Goal: Information Seeking & Learning: Learn about a topic

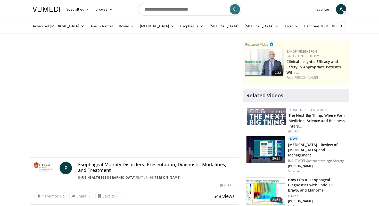
scroll to position [29, 0]
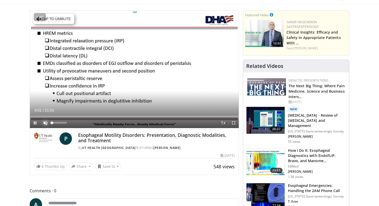
click at [46, 123] on span "Video Player" at bounding box center [45, 123] width 10 height 10
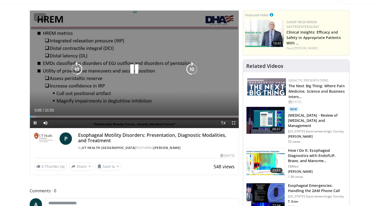
click at [189, 68] on icon "Video Player" at bounding box center [192, 69] width 14 height 14
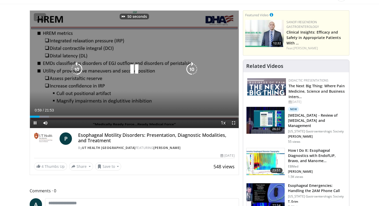
click at [189, 68] on icon "Video Player" at bounding box center [192, 69] width 14 height 14
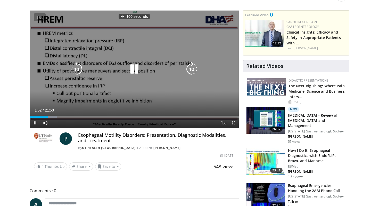
click at [189, 68] on icon "Video Player" at bounding box center [192, 69] width 14 height 14
click at [190, 70] on icon "Video Player" at bounding box center [192, 69] width 14 height 14
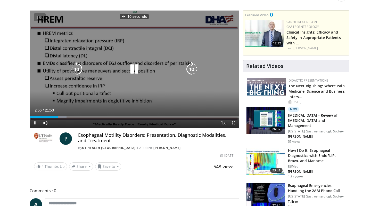
click at [190, 70] on icon "Video Player" at bounding box center [192, 69] width 14 height 14
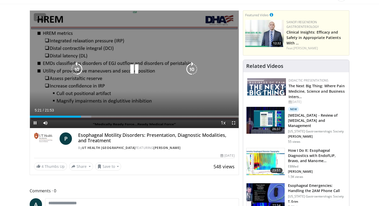
click at [134, 68] on icon "Video Player" at bounding box center [134, 69] width 14 height 14
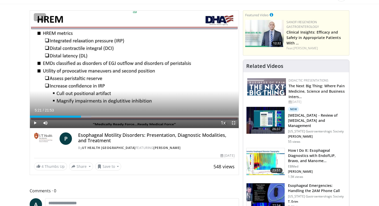
click at [231, 123] on span "Video Player" at bounding box center [233, 123] width 10 height 10
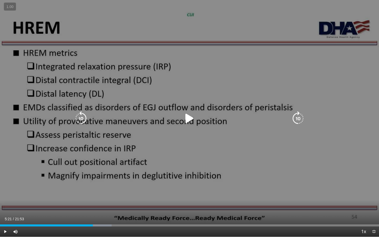
click at [186, 117] on icon "Video Player" at bounding box center [189, 118] width 14 height 14
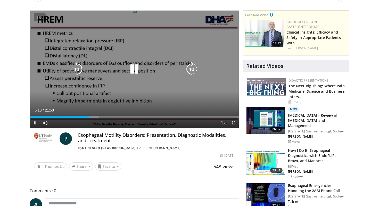
click at [191, 69] on icon "Video Player" at bounding box center [192, 69] width 14 height 14
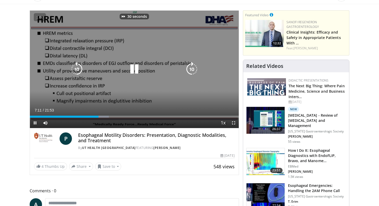
click at [191, 69] on icon "Video Player" at bounding box center [192, 69] width 14 height 14
click at [79, 69] on icon "Video Player" at bounding box center [77, 69] width 14 height 14
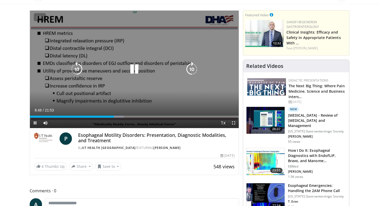
click at [195, 70] on icon "Video Player" at bounding box center [192, 69] width 14 height 14
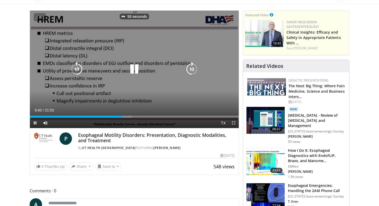
click at [195, 70] on icon "Video Player" at bounding box center [192, 69] width 14 height 14
click at [192, 70] on icon "Video Player" at bounding box center [192, 69] width 14 height 14
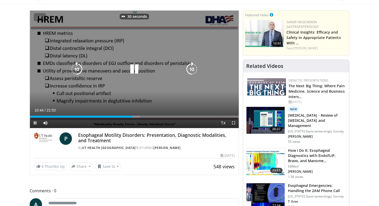
click at [192, 70] on icon "Video Player" at bounding box center [192, 69] width 14 height 14
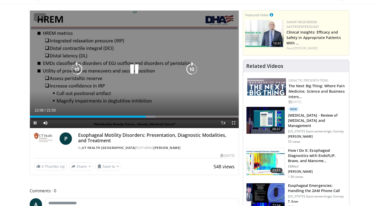
click at [191, 71] on icon "Video Player" at bounding box center [192, 69] width 14 height 14
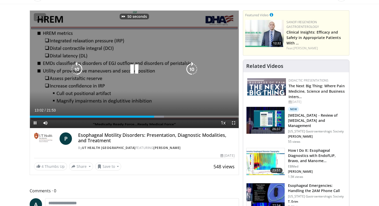
click at [191, 71] on icon "Video Player" at bounding box center [192, 69] width 14 height 14
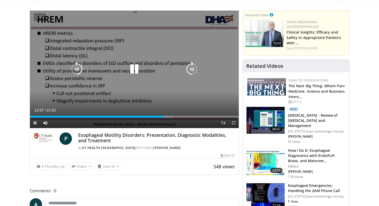
click at [192, 70] on icon "Video Player" at bounding box center [192, 69] width 14 height 14
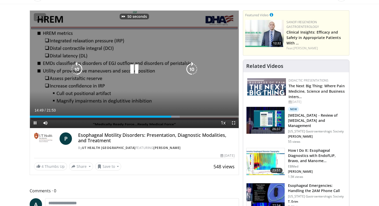
click at [192, 70] on icon "Video Player" at bounding box center [192, 69] width 14 height 14
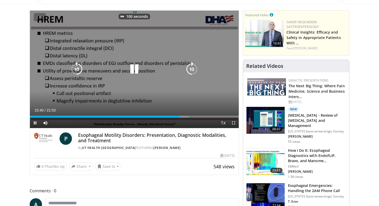
click at [192, 70] on icon "Video Player" at bounding box center [192, 69] width 14 height 14
click at [77, 69] on icon "Video Player" at bounding box center [77, 69] width 14 height 14
click at [193, 67] on icon "Video Player" at bounding box center [192, 69] width 14 height 14
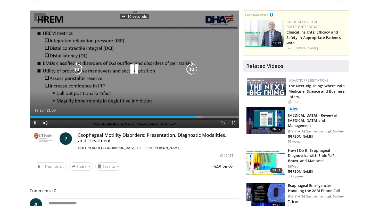
click at [193, 67] on icon "Video Player" at bounding box center [192, 69] width 14 height 14
click at [190, 68] on icon "Video Player" at bounding box center [192, 69] width 14 height 14
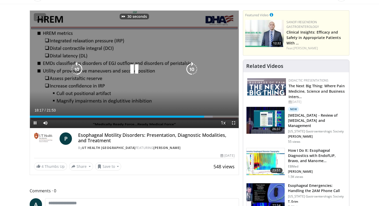
click at [190, 68] on icon "Video Player" at bounding box center [192, 69] width 14 height 14
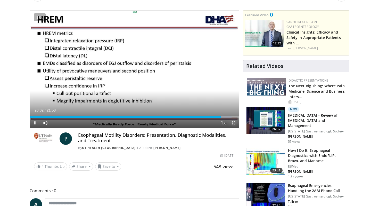
click at [234, 123] on span "Video Player" at bounding box center [233, 123] width 10 height 10
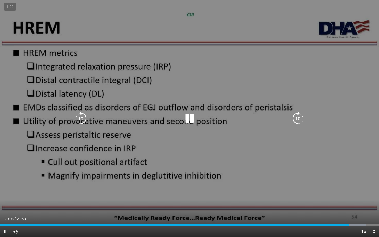
click at [333, 175] on div "70 seconds Tap to unmute" at bounding box center [189, 118] width 379 height 237
click at [188, 119] on icon "Video Player" at bounding box center [189, 118] width 14 height 14
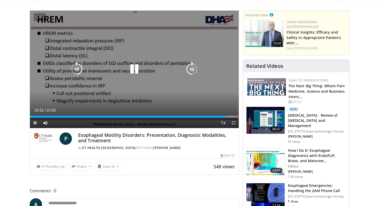
click at [191, 69] on icon "Video Player" at bounding box center [192, 69] width 14 height 14
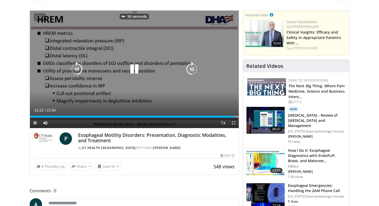
click at [191, 69] on icon "Video Player" at bounding box center [192, 69] width 14 height 14
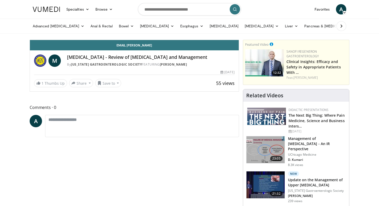
scroll to position [7, 0]
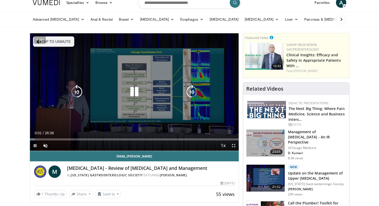
click at [63, 42] on button "Tap to unmute" at bounding box center [53, 41] width 41 height 10
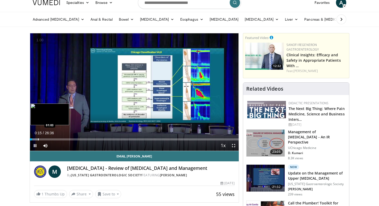
click at [38, 138] on div "Progress Bar" at bounding box center [38, 139] width 1 height 2
click at [47, 139] on div "Progress Bar" at bounding box center [47, 139] width 1 height 2
click at [51, 139] on div "Progress Bar" at bounding box center [51, 139] width 1 height 2
click at [55, 139] on div "Progress Bar" at bounding box center [54, 139] width 13 height 2
click at [60, 138] on div "Progress Bar" at bounding box center [60, 139] width 1 height 2
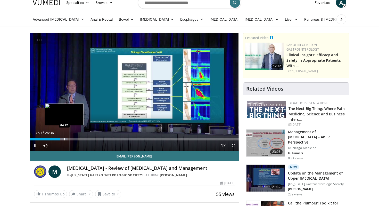
click at [64, 138] on div "Progress Bar" at bounding box center [64, 139] width 1 height 2
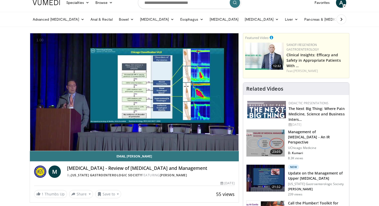
click at [67, 138] on div "10 seconds Tap to unmute" at bounding box center [134, 91] width 209 height 117
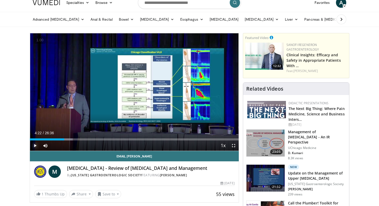
click at [33, 147] on span "Video Player" at bounding box center [35, 145] width 10 height 10
click at [68, 139] on div "Progress Bar" at bounding box center [68, 139] width 1 height 2
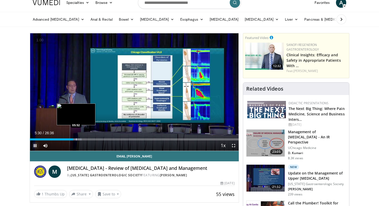
click at [76, 139] on div "Progress Bar" at bounding box center [76, 139] width 1 height 2
click at [77, 139] on div "Progress Bar" at bounding box center [77, 139] width 1 height 2
click at [80, 140] on div "Progress Bar" at bounding box center [80, 139] width 1 height 2
click at [84, 138] on div "Progress Bar" at bounding box center [84, 139] width 1 height 2
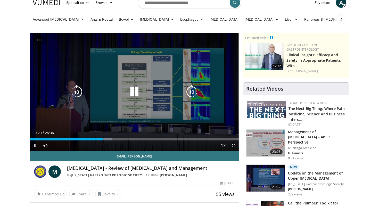
click at [190, 91] on icon "Video Player" at bounding box center [192, 92] width 14 height 14
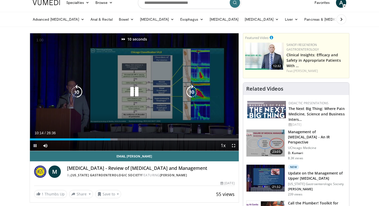
click at [190, 91] on icon "Video Player" at bounding box center [192, 92] width 14 height 14
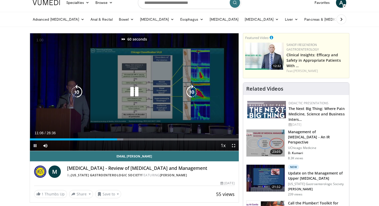
click at [190, 91] on icon "Video Player" at bounding box center [192, 92] width 14 height 14
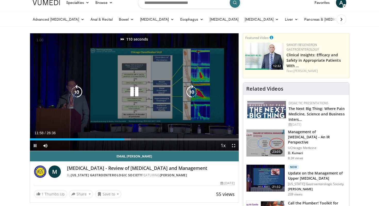
click at [190, 91] on icon "Video Player" at bounding box center [192, 92] width 14 height 14
click at [191, 93] on icon "Video Player" at bounding box center [192, 92] width 14 height 14
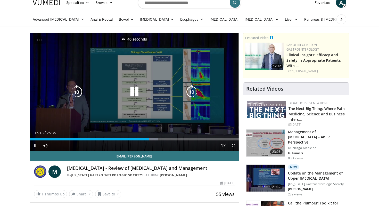
click at [191, 93] on icon "Video Player" at bounding box center [192, 92] width 14 height 14
click at [191, 95] on icon "Video Player" at bounding box center [192, 92] width 14 height 14
click at [191, 93] on icon "Video Player" at bounding box center [192, 92] width 14 height 14
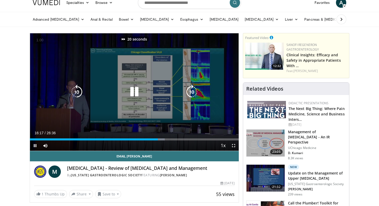
click at [191, 93] on icon "Video Player" at bounding box center [192, 92] width 14 height 14
click at [185, 91] on icon "Video Player" at bounding box center [192, 92] width 14 height 14
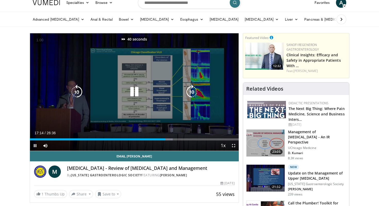
click at [185, 91] on icon "Video Player" at bounding box center [192, 92] width 14 height 14
click at [189, 93] on icon "Video Player" at bounding box center [192, 92] width 14 height 14
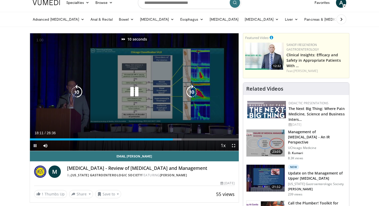
click at [189, 93] on icon "Video Player" at bounding box center [192, 92] width 14 height 14
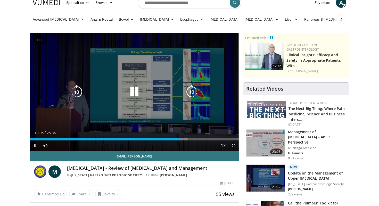
click at [73, 91] on icon "Video Player" at bounding box center [77, 92] width 14 height 14
click at [196, 91] on icon "Video Player" at bounding box center [192, 92] width 14 height 14
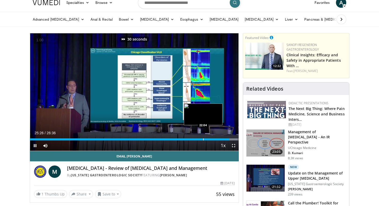
click at [203, 139] on div "Progress Bar" at bounding box center [203, 139] width 1 height 2
click at [200, 139] on div "Progress Bar" at bounding box center [200, 139] width 1 height 2
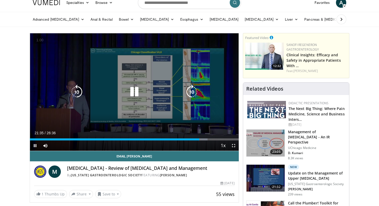
click at [196, 139] on video-js "**********" at bounding box center [134, 92] width 209 height 118
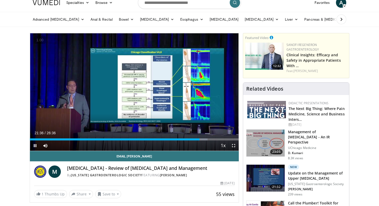
click at [192, 140] on div "Current Time 21:36 / Duration 26:36 Pause Skip Backward Skip Forward Mute 0% Lo…" at bounding box center [134, 145] width 209 height 10
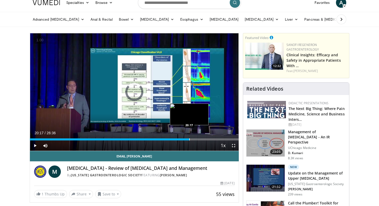
click at [189, 139] on div "Progress Bar" at bounding box center [189, 139] width 1 height 2
click at [192, 140] on div "Progress Bar" at bounding box center [192, 139] width 1 height 2
click at [196, 140] on div "Progress Bar" at bounding box center [196, 139] width 1 height 2
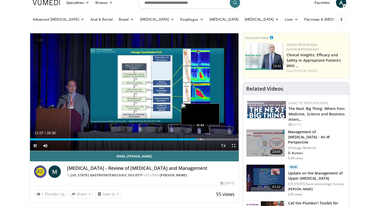
click at [201, 140] on div "Progress Bar" at bounding box center [200, 139] width 1 height 2
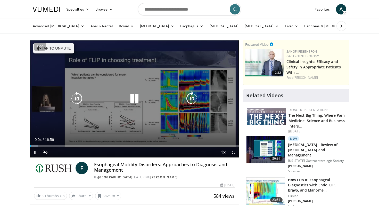
click at [54, 45] on button "Tap to unmute" at bounding box center [53, 48] width 41 height 10
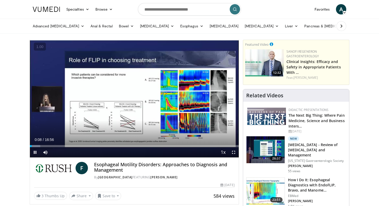
click at [88, 147] on div "Current Time 0:08 / Duration 16:56 Pause Skip Backward Skip Forward Mute Loaded…" at bounding box center [134, 152] width 209 height 10
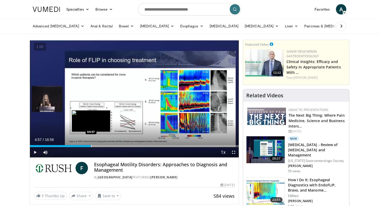
click at [91, 146] on div "Progress Bar" at bounding box center [91, 146] width 1 height 2
click at [79, 144] on div "Loaded : 36.36% 05:01 04:02" at bounding box center [134, 144] width 209 height 5
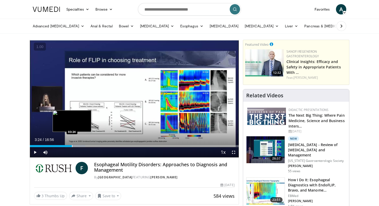
click at [72, 144] on div "Loaded : 26.53% 03:24 03:24" at bounding box center [134, 144] width 209 height 5
click at [84, 145] on div "Progress Bar" at bounding box center [84, 146] width 1 height 2
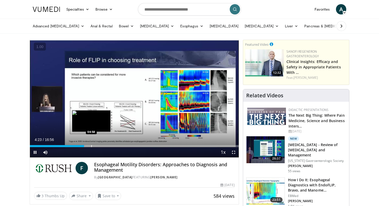
click at [91, 145] on div "Loaded : 26.53% 04:23 04:58" at bounding box center [134, 144] width 209 height 5
click at [100, 144] on div "Loaded : 35.38% 04:58 05:39" at bounding box center [134, 144] width 209 height 5
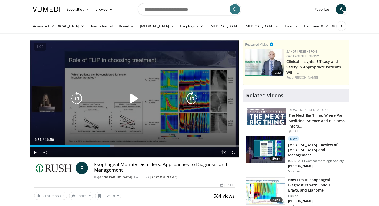
click at [110, 144] on div "Loaded : 40.29% 06:31 05:39" at bounding box center [134, 144] width 209 height 5
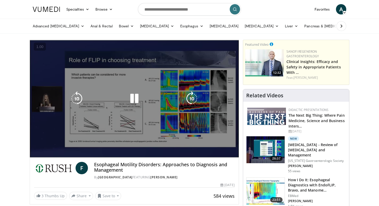
click at [121, 145] on video-js "**********" at bounding box center [134, 99] width 209 height 118
click at [130, 144] on video-js "**********" at bounding box center [134, 99] width 209 height 118
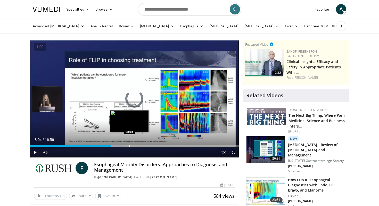
click at [129, 146] on div "Progress Bar" at bounding box center [129, 146] width 1 height 2
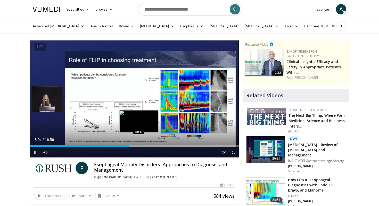
click at [139, 146] on div "Progress Bar" at bounding box center [139, 146] width 1 height 2
click at [136, 146] on div "Progress Bar" at bounding box center [136, 146] width 1 height 2
click at [129, 144] on div "Loaded : 51.10% 08:02 08:02" at bounding box center [134, 144] width 209 height 5
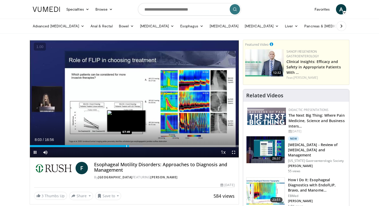
click at [126, 145] on div "Progress Bar" at bounding box center [126, 146] width 1 height 2
click at [121, 146] on div "Progress Bar" at bounding box center [121, 146] width 1 height 2
click at [117, 146] on div "Progress Bar" at bounding box center [117, 146] width 1 height 2
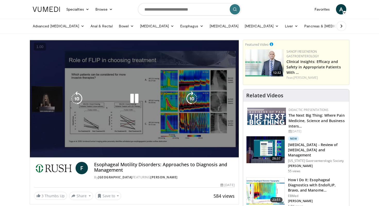
click at [113, 146] on div "10 seconds Tap to unmute" at bounding box center [134, 98] width 209 height 117
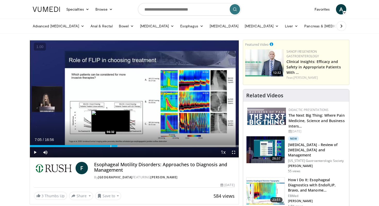
click at [111, 145] on div "Progress Bar" at bounding box center [111, 146] width 1 height 2
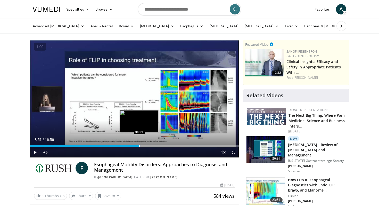
click at [139, 144] on div "Loaded : 53.15% 08:51 08:51" at bounding box center [134, 144] width 209 height 5
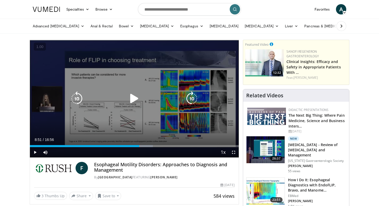
click at [132, 99] on icon "Video Player" at bounding box center [134, 98] width 14 height 14
click at [76, 96] on icon "Video Player" at bounding box center [77, 98] width 14 height 14
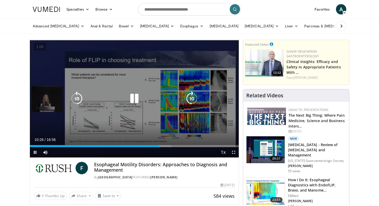
click at [74, 96] on icon "Video Player" at bounding box center [77, 98] width 14 height 14
click at [131, 97] on icon "Video Player" at bounding box center [134, 98] width 14 height 14
click at [138, 98] on icon "Video Player" at bounding box center [134, 98] width 14 height 14
click at [189, 101] on icon "Video Player" at bounding box center [192, 98] width 14 height 14
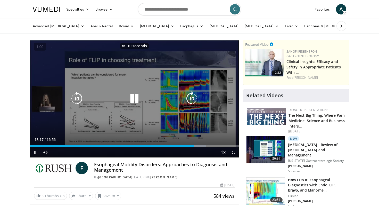
click at [189, 101] on icon "Video Player" at bounding box center [192, 98] width 14 height 14
click at [80, 102] on icon "Video Player" at bounding box center [77, 98] width 14 height 14
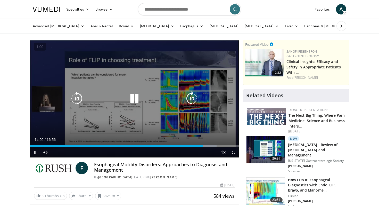
click at [192, 98] on icon "Video Player" at bounding box center [192, 98] width 14 height 14
click at [74, 96] on icon "Video Player" at bounding box center [77, 98] width 14 height 14
click at [191, 97] on icon "Video Player" at bounding box center [192, 98] width 14 height 14
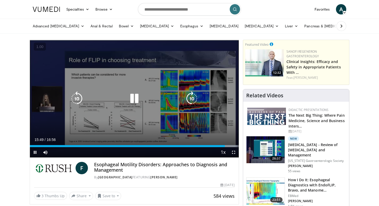
click at [78, 102] on icon "Video Player" at bounding box center [77, 98] width 14 height 14
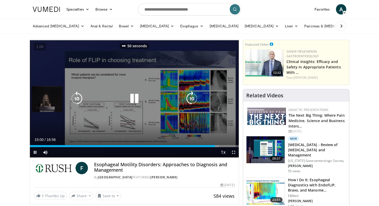
click at [78, 102] on icon "Video Player" at bounding box center [77, 98] width 14 height 14
click at [133, 97] on icon "Video Player" at bounding box center [134, 98] width 14 height 14
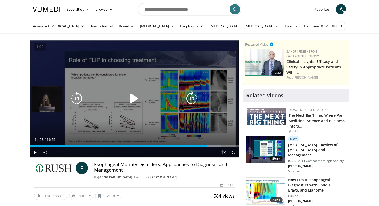
click at [128, 99] on icon "Video Player" at bounding box center [134, 98] width 14 height 14
click at [191, 97] on icon "Video Player" at bounding box center [192, 98] width 14 height 14
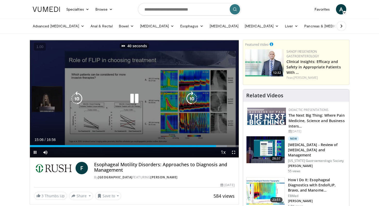
click at [191, 97] on icon "Video Player" at bounding box center [192, 98] width 14 height 14
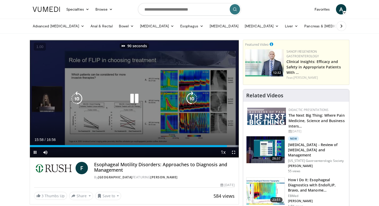
click at [191, 97] on icon "Video Player" at bounding box center [192, 98] width 14 height 14
click at [134, 98] on icon "Video Player" at bounding box center [134, 98] width 14 height 14
click at [189, 97] on icon "Video Player" at bounding box center [192, 98] width 14 height 14
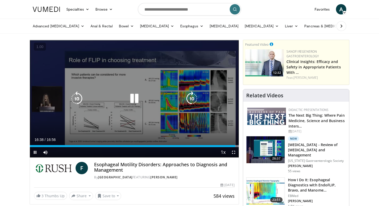
click at [194, 99] on icon "Video Player" at bounding box center [192, 98] width 14 height 14
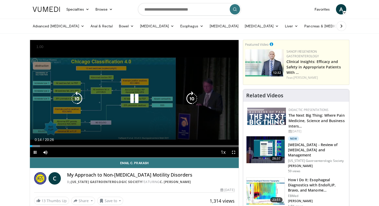
click at [189, 96] on icon "Video Player" at bounding box center [192, 98] width 14 height 14
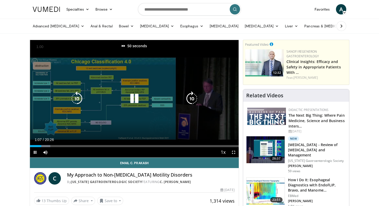
click at [189, 96] on icon "Video Player" at bounding box center [192, 98] width 14 height 14
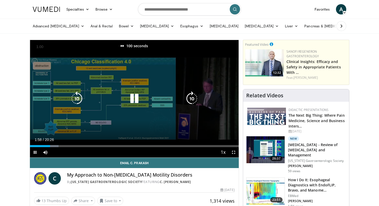
click at [189, 96] on icon "Video Player" at bounding box center [192, 98] width 14 height 14
click at [191, 100] on icon "Video Player" at bounding box center [192, 98] width 14 height 14
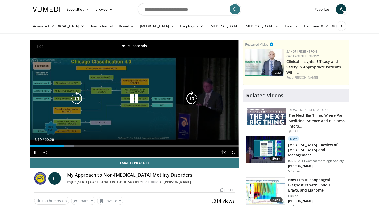
click at [191, 100] on icon "Video Player" at bounding box center [192, 98] width 14 height 14
click at [194, 100] on icon "Video Player" at bounding box center [192, 98] width 14 height 14
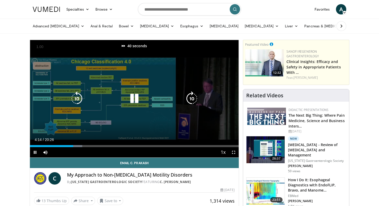
click at [194, 100] on icon "Video Player" at bounding box center [192, 98] width 14 height 14
click at [76, 98] on icon "Video Player" at bounding box center [77, 98] width 14 height 14
click at [192, 99] on icon "Video Player" at bounding box center [192, 98] width 14 height 14
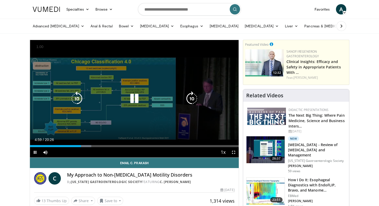
click at [191, 99] on icon "Video Player" at bounding box center [192, 98] width 14 height 14
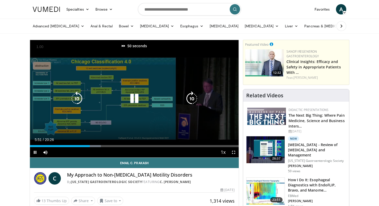
click at [191, 99] on icon "Video Player" at bounding box center [192, 98] width 14 height 14
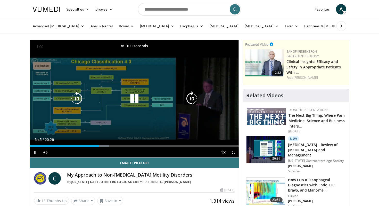
click at [191, 99] on icon "Video Player" at bounding box center [192, 98] width 14 height 14
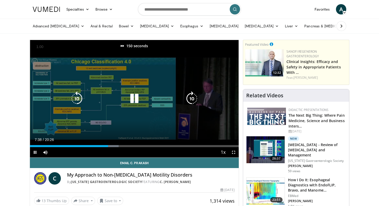
click at [191, 99] on icon "Video Player" at bounding box center [192, 98] width 14 height 14
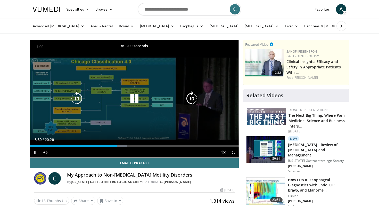
click at [191, 99] on icon "Video Player" at bounding box center [192, 98] width 14 height 14
click at [189, 96] on icon "Video Player" at bounding box center [192, 98] width 14 height 14
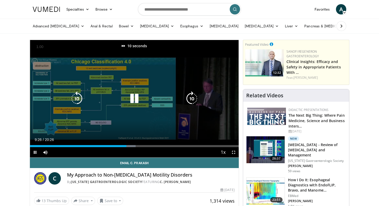
click at [189, 96] on icon "Video Player" at bounding box center [192, 98] width 14 height 14
click at [189, 101] on icon "Video Player" at bounding box center [192, 98] width 14 height 14
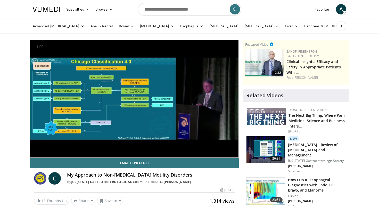
click at [194, 102] on div "10 seconds Tap to unmute" at bounding box center [134, 98] width 209 height 117
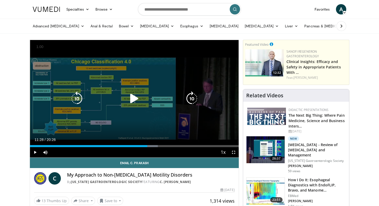
click at [194, 98] on icon "Video Player" at bounding box center [192, 98] width 14 height 14
click at [137, 97] on icon "Video Player" at bounding box center [134, 98] width 14 height 14
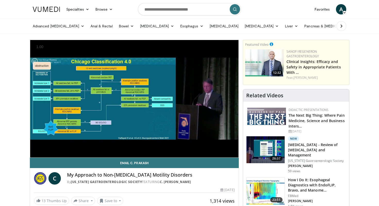
click at [191, 101] on div "10 seconds Tap to unmute" at bounding box center [134, 98] width 209 height 117
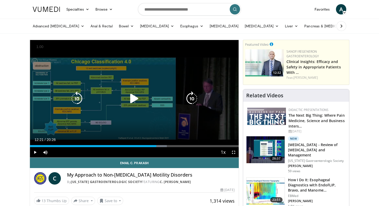
click at [191, 100] on icon "Video Player" at bounding box center [192, 98] width 14 height 14
click at [133, 98] on icon "Video Player" at bounding box center [134, 98] width 14 height 14
click at [191, 97] on icon "Video Player" at bounding box center [192, 98] width 14 height 14
click at [191, 102] on icon "Video Player" at bounding box center [192, 98] width 14 height 14
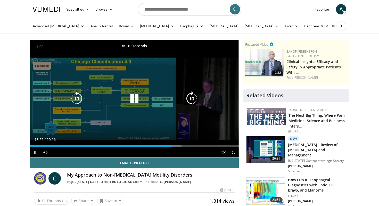
click at [191, 102] on icon "Video Player" at bounding box center [192, 98] width 14 height 14
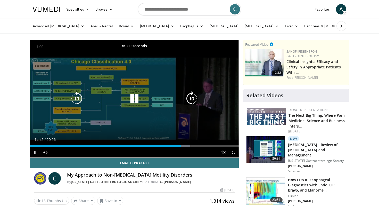
click at [191, 102] on icon "Video Player" at bounding box center [192, 98] width 14 height 14
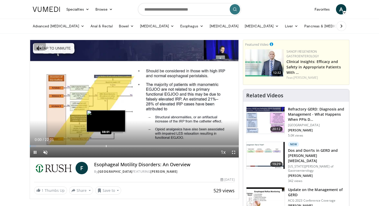
click at [106, 146] on div "Progress Bar" at bounding box center [106, 146] width 1 height 2
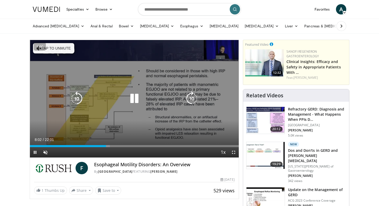
click at [60, 49] on button "Tap to unmute" at bounding box center [53, 48] width 41 height 10
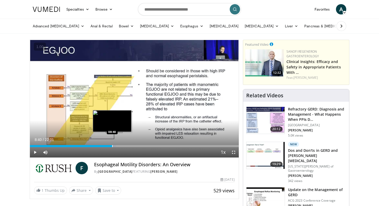
click at [112, 145] on div "Progress Bar" at bounding box center [112, 146] width 1 height 2
click at [123, 145] on div "Progress Bar" at bounding box center [123, 146] width 1 height 2
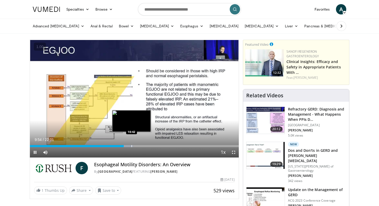
click at [131, 145] on video-js "**********" at bounding box center [134, 99] width 209 height 118
click at [136, 146] on div "Progress Bar" at bounding box center [136, 146] width 1 height 2
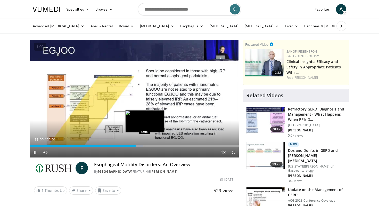
click at [145, 146] on div "Progress Bar" at bounding box center [145, 146] width 1 height 2
click at [146, 146] on div "Progress Bar" at bounding box center [146, 146] width 1 height 2
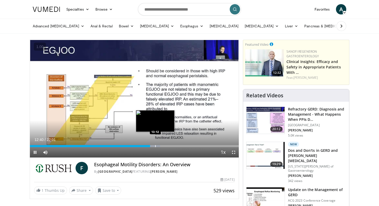
click at [155, 147] on div "Progress Bar" at bounding box center [155, 146] width 1 height 2
click at [162, 146] on div "Progress Bar" at bounding box center [162, 146] width 1 height 2
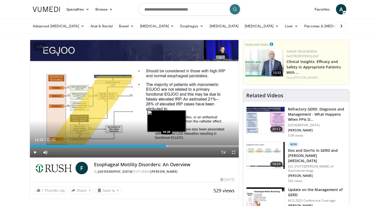
click at [166, 146] on div "Progress Bar" at bounding box center [166, 146] width 1 height 2
click at [169, 146] on div "Progress Bar" at bounding box center [169, 146] width 1 height 2
click at [173, 146] on div "Progress Bar" at bounding box center [172, 146] width 1 height 2
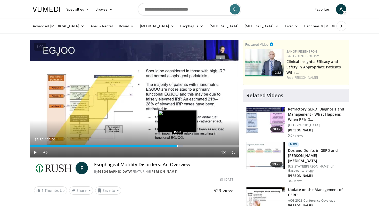
click at [177, 146] on div "Progress Bar" at bounding box center [177, 146] width 1 height 2
click at [181, 146] on div "Progress Bar" at bounding box center [180, 146] width 1 height 2
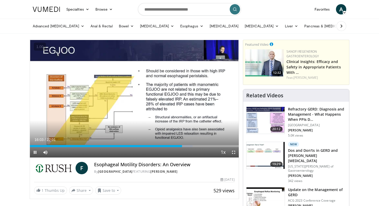
click at [179, 147] on div "Current Time 16:03 / Duration 22:01 Pause Skip Backward Skip Forward Mute Loade…" at bounding box center [134, 152] width 209 height 10
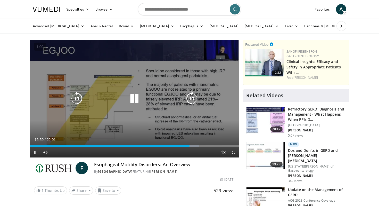
click at [194, 98] on icon "Video Player" at bounding box center [192, 98] width 14 height 14
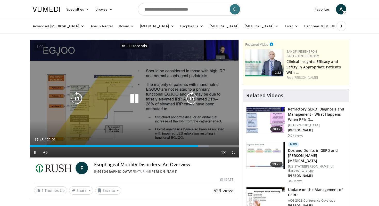
click at [194, 98] on icon "Video Player" at bounding box center [192, 98] width 14 height 14
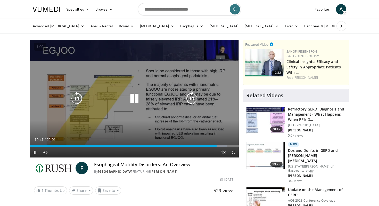
click at [78, 101] on icon "Video Player" at bounding box center [77, 98] width 14 height 14
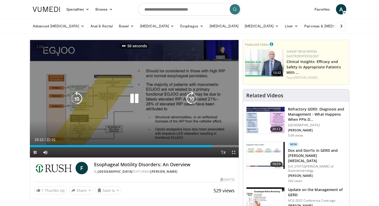
click at [78, 101] on icon "Video Player" at bounding box center [77, 98] width 14 height 14
click at [194, 97] on icon "Video Player" at bounding box center [192, 98] width 14 height 14
click at [135, 97] on icon "Video Player" at bounding box center [134, 98] width 14 height 14
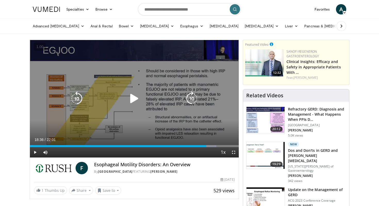
click at [194, 98] on icon "Video Player" at bounding box center [192, 98] width 14 height 14
click at [128, 95] on icon "Video Player" at bounding box center [134, 98] width 14 height 14
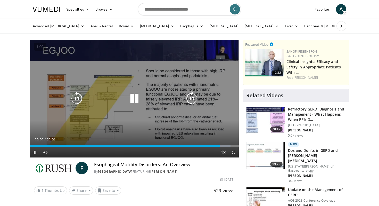
click at [194, 99] on icon "Video Player" at bounding box center [192, 98] width 14 height 14
click at [136, 100] on icon "Video Player" at bounding box center [134, 98] width 14 height 14
click at [194, 97] on icon "Video Player" at bounding box center [192, 98] width 14 height 14
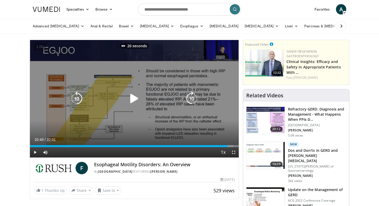
click at [194, 97] on icon "Video Player" at bounding box center [192, 98] width 14 height 14
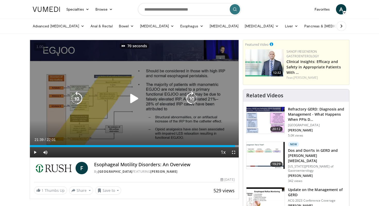
click at [194, 97] on icon "Video Player" at bounding box center [192, 98] width 14 height 14
click at [132, 102] on icon "Video Player" at bounding box center [134, 98] width 14 height 14
click at [75, 98] on icon "Video Player" at bounding box center [77, 98] width 14 height 14
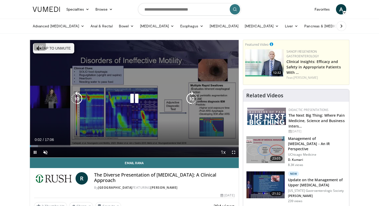
click at [63, 46] on button "Tap to unmute" at bounding box center [53, 48] width 41 height 10
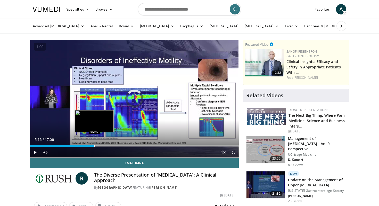
click at [94, 146] on div "Progress Bar" at bounding box center [94, 146] width 1 height 2
click at [91, 146] on div "Progress Bar" at bounding box center [91, 146] width 1 height 2
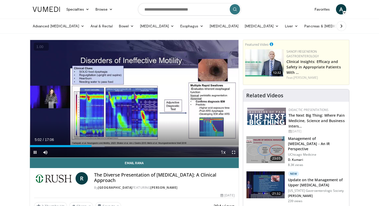
click at [0, 0] on button "+" at bounding box center [0, 0] width 0 height 0
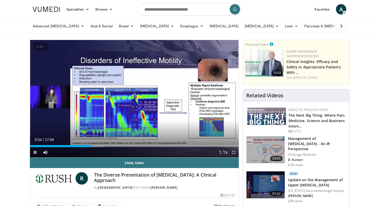
click at [0, 0] on button "+" at bounding box center [0, 0] width 0 height 0
click at [34, 146] on div "Progress Bar" at bounding box center [34, 146] width 1 height 2
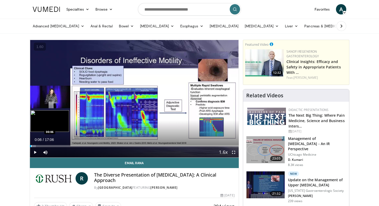
click at [31, 146] on div "Progress Bar" at bounding box center [31, 146] width 1 height 2
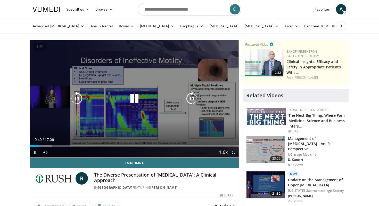
click at [190, 97] on icon "Video Player" at bounding box center [192, 98] width 14 height 14
click at [192, 96] on icon "Video Player" at bounding box center [192, 98] width 14 height 14
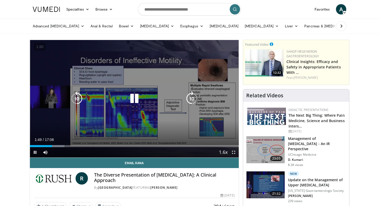
click at [196, 96] on icon "Video Player" at bounding box center [192, 98] width 14 height 14
click at [191, 99] on icon "Video Player" at bounding box center [192, 98] width 14 height 14
click at [190, 100] on icon "Video Player" at bounding box center [192, 98] width 14 height 14
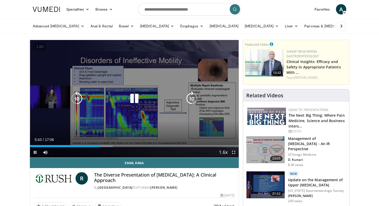
click at [190, 101] on icon "Video Player" at bounding box center [192, 98] width 14 height 14
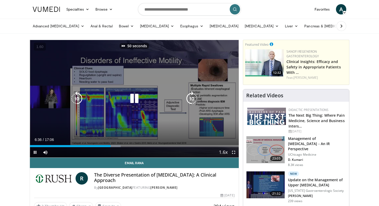
click at [190, 101] on icon "Video Player" at bounding box center [192, 98] width 14 height 14
click at [75, 99] on icon "Video Player" at bounding box center [77, 98] width 14 height 14
click at [133, 100] on icon "Video Player" at bounding box center [134, 98] width 14 height 14
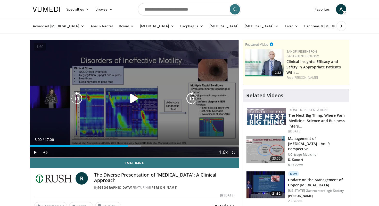
click at [137, 96] on icon "Video Player" at bounding box center [134, 98] width 14 height 14
click at [75, 98] on icon "Video Player" at bounding box center [77, 98] width 14 height 14
click at [138, 99] on icon "Video Player" at bounding box center [134, 98] width 14 height 14
click at [136, 98] on icon "Video Player" at bounding box center [134, 98] width 14 height 14
click at [194, 99] on icon "Video Player" at bounding box center [192, 98] width 14 height 14
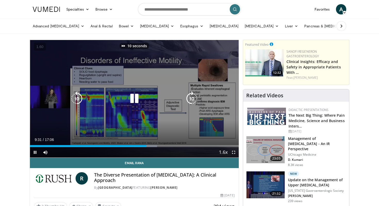
click at [194, 99] on icon "Video Player" at bounding box center [192, 98] width 14 height 14
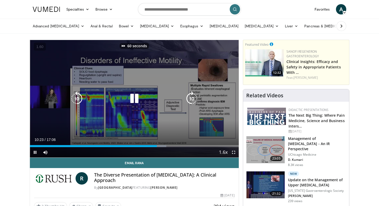
click at [194, 99] on icon "Video Player" at bounding box center [192, 98] width 14 height 14
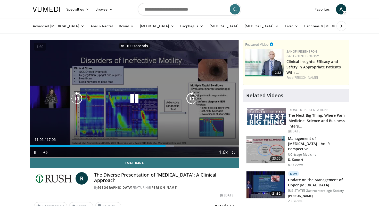
click at [194, 99] on icon "Video Player" at bounding box center [192, 98] width 14 height 14
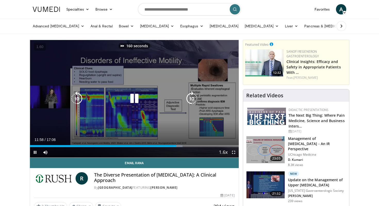
click at [194, 99] on icon "Video Player" at bounding box center [192, 98] width 14 height 14
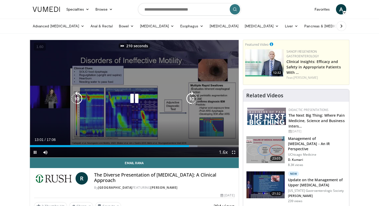
click at [194, 99] on icon "Video Player" at bounding box center [192, 98] width 14 height 14
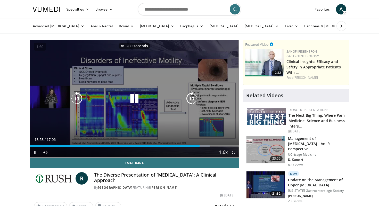
click at [194, 99] on icon "Video Player" at bounding box center [192, 98] width 14 height 14
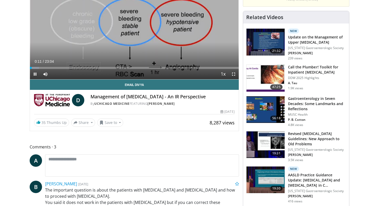
scroll to position [31, 0]
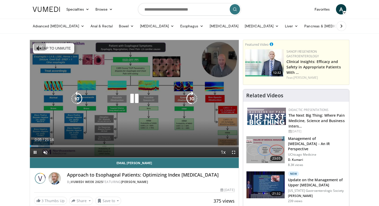
click at [58, 46] on button "Tap to unmute" at bounding box center [53, 48] width 41 height 10
click at [194, 97] on icon "Video Player" at bounding box center [192, 98] width 14 height 14
click at [193, 100] on icon "Video Player" at bounding box center [192, 98] width 14 height 14
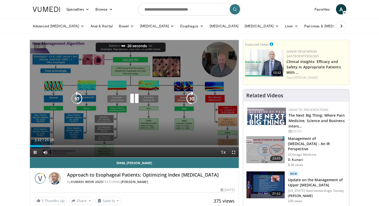
click at [193, 100] on icon "Video Player" at bounding box center [192, 98] width 14 height 14
click at [192, 99] on icon "Video Player" at bounding box center [192, 98] width 14 height 14
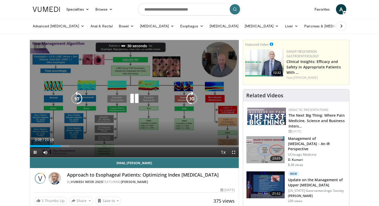
click at [192, 99] on icon "Video Player" at bounding box center [192, 98] width 14 height 14
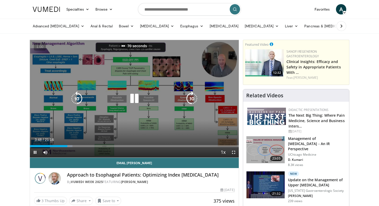
click at [192, 99] on icon "Video Player" at bounding box center [192, 98] width 14 height 14
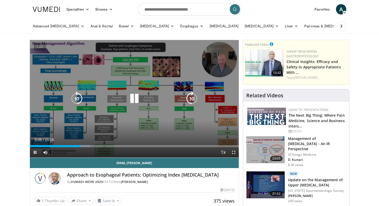
click at [190, 96] on icon "Video Player" at bounding box center [192, 98] width 14 height 14
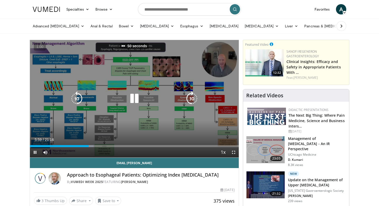
click at [190, 96] on icon "Video Player" at bounding box center [192, 98] width 14 height 14
click at [192, 98] on icon "Video Player" at bounding box center [192, 98] width 14 height 14
click at [192, 100] on icon "Video Player" at bounding box center [192, 98] width 14 height 14
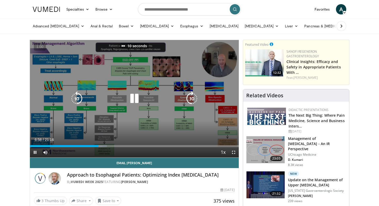
click at [192, 100] on icon "Video Player" at bounding box center [192, 98] width 14 height 14
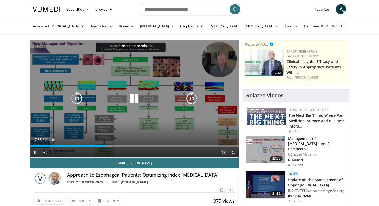
click at [192, 100] on icon "Video Player" at bounding box center [192, 98] width 14 height 14
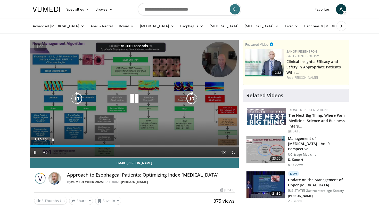
click at [192, 100] on icon "Video Player" at bounding box center [192, 98] width 14 height 14
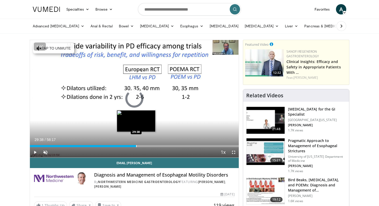
click at [136, 146] on div "Progress Bar" at bounding box center [136, 146] width 1 height 2
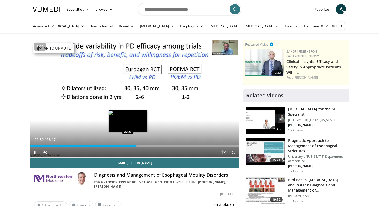
click at [128, 145] on div "Progress Bar" at bounding box center [128, 146] width 1 height 2
click at [118, 144] on video-js "**********" at bounding box center [134, 99] width 209 height 118
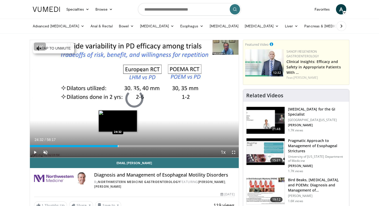
click at [118, 145] on div "Progress Bar" at bounding box center [118, 146] width 1 height 2
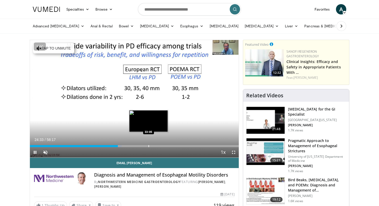
click at [149, 144] on div "Loaded : 43.97% 24:34 33:05" at bounding box center [134, 144] width 209 height 5
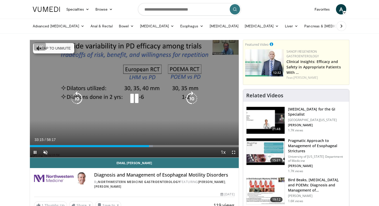
click at [50, 49] on button "Tap to unmute" at bounding box center [53, 48] width 41 height 10
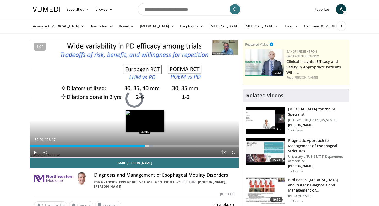
click at [145, 146] on div "Loaded : 58.91% 32:01 32:05" at bounding box center [134, 146] width 209 height 2
click at [140, 146] on div "Progress Bar" at bounding box center [140, 146] width 1 height 2
click at [148, 145] on div "Progress Bar" at bounding box center [148, 146] width 1 height 2
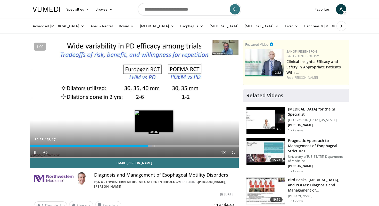
click at [154, 146] on div "Progress Bar" at bounding box center [154, 146] width 1 height 2
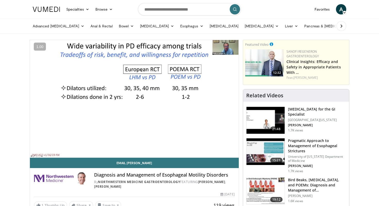
click at [162, 146] on div "10 seconds Tap to unmute" at bounding box center [134, 98] width 209 height 117
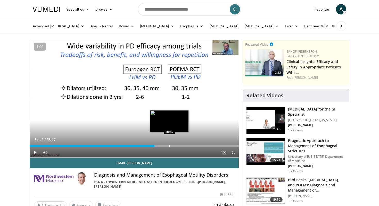
click at [169, 146] on div "Progress Bar" at bounding box center [169, 146] width 1 height 2
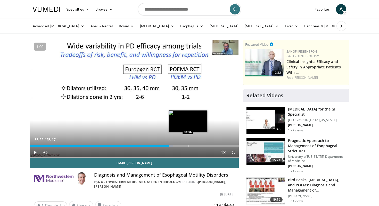
click at [188, 146] on div "Progress Bar" at bounding box center [188, 146] width 1 height 2
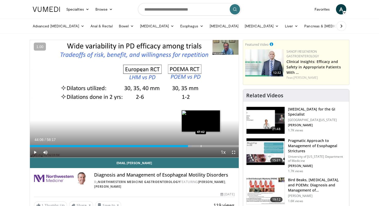
click at [201, 145] on div "Progress Bar" at bounding box center [201, 146] width 1 height 2
